Goal: Task Accomplishment & Management: Manage account settings

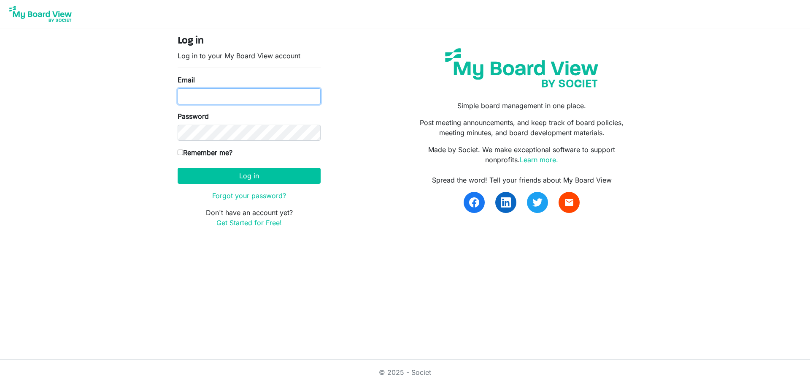
type input "[EMAIL_ADDRESS][DOMAIN_NAME]"
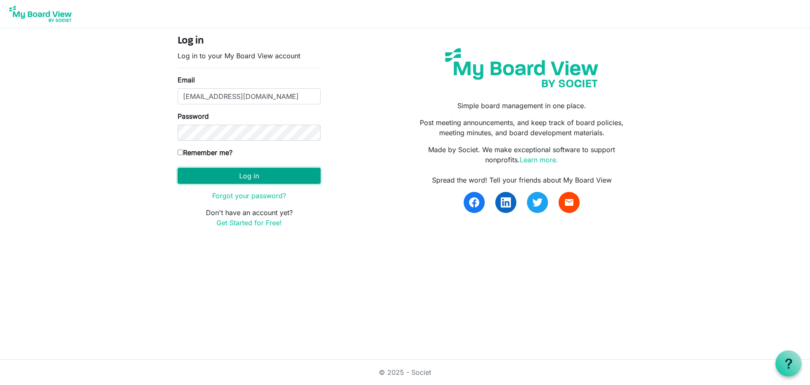
click at [251, 178] on button "Log in" at bounding box center [249, 176] width 143 height 16
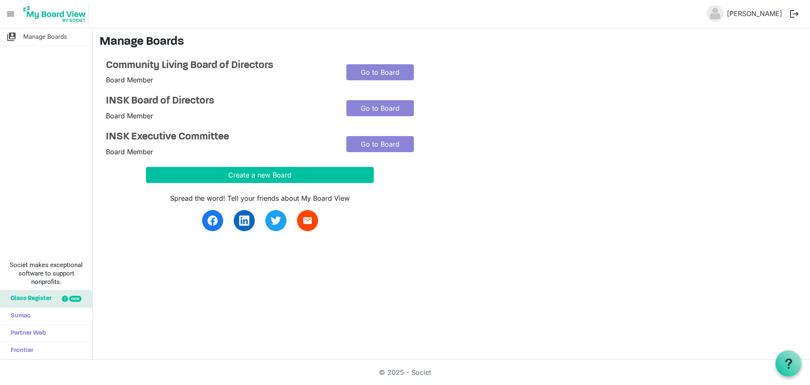
click at [796, 10] on button "logout" at bounding box center [795, 14] width 18 height 18
